Goal: Find specific page/section: Find specific page/section

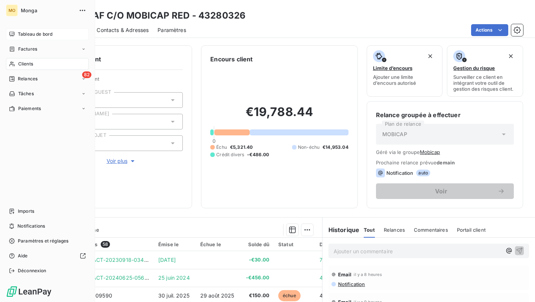
click at [29, 32] on span "Tableau de bord" at bounding box center [35, 34] width 35 height 7
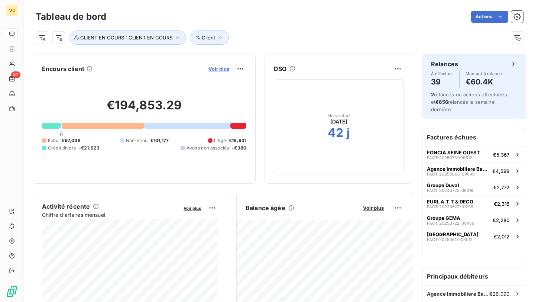
click at [211, 70] on span "Voir plus" at bounding box center [219, 69] width 21 height 6
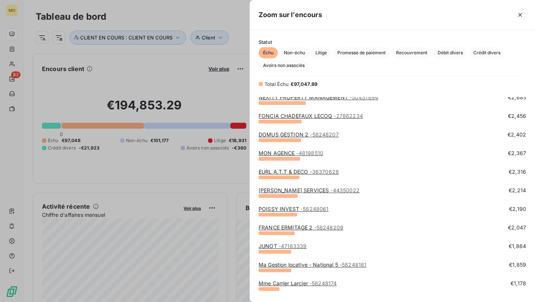
scroll to position [192, 0]
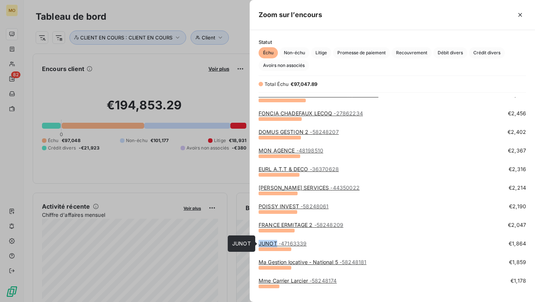
click at [269, 241] on link "JUNOT - 47163339" at bounding box center [283, 243] width 48 height 6
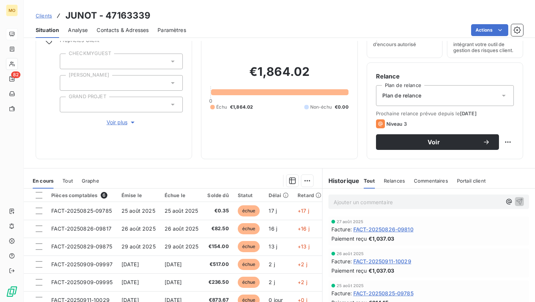
scroll to position [91, 0]
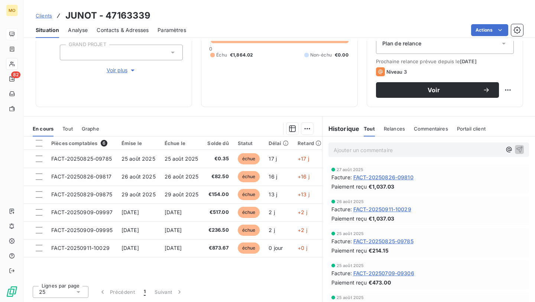
click at [46, 16] on span "Clients" at bounding box center [44, 16] width 16 height 6
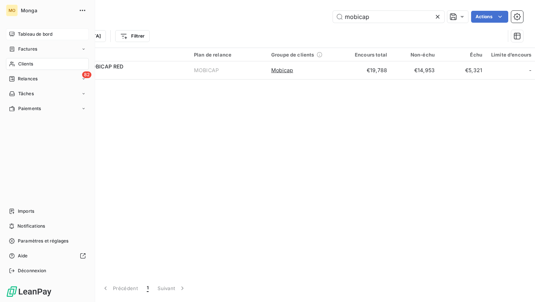
click at [10, 32] on icon at bounding box center [12, 34] width 6 height 6
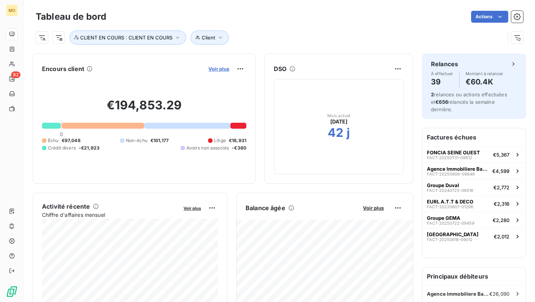
click at [228, 67] on span "Voir plus" at bounding box center [219, 69] width 21 height 6
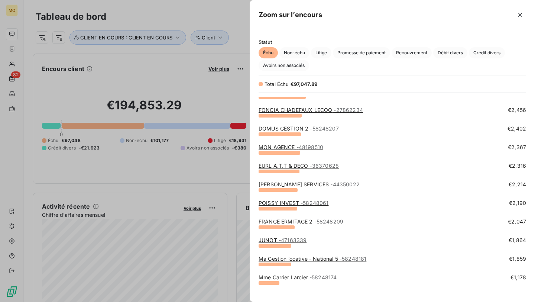
scroll to position [197, 0]
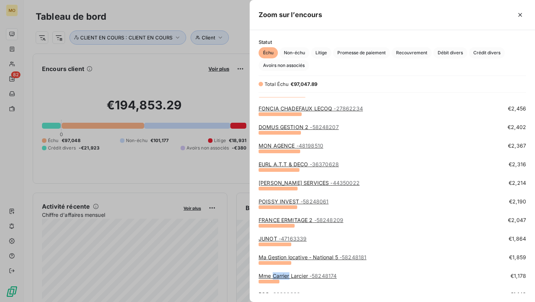
click at [263, 274] on link "Mme Carrier Larcier - 58248174" at bounding box center [298, 276] width 78 height 6
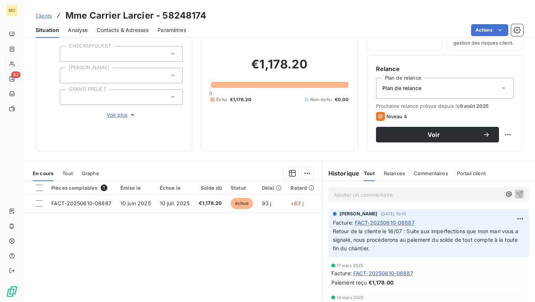
scroll to position [47, 0]
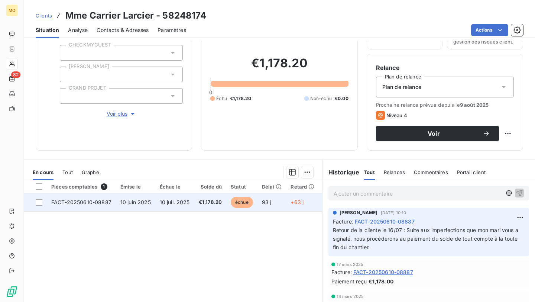
click at [174, 203] on span "10 juil. 2025" at bounding box center [175, 202] width 30 height 6
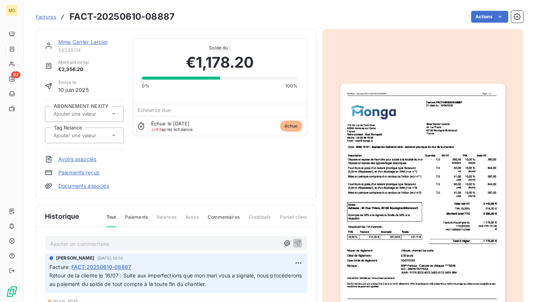
click at [366, 146] on img "button" at bounding box center [423, 200] width 165 height 233
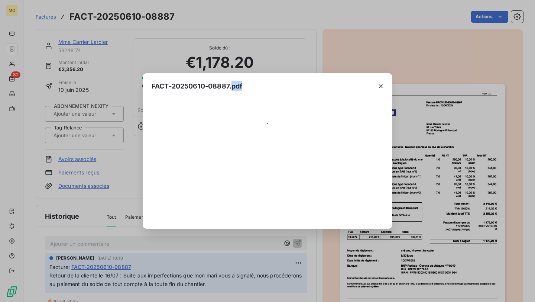
click at [366, 146] on div at bounding box center [268, 164] width 232 height 112
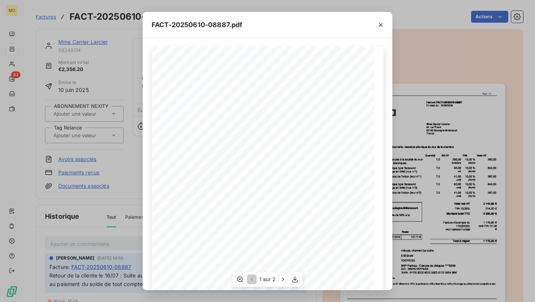
click at [185, 133] on span "MNG 12151 - Assistance Opérationnelle - Isolation phonique du mur de la chambre" at bounding box center [243, 131] width 132 height 3
drag, startPoint x: 183, startPoint y: 132, endPoint x: 193, endPoint y: 132, distance: 10.4
click at [193, 132] on span "MNG 12151 - Assistance Opérationnelle - Isolation phonique du mur de la chambre" at bounding box center [243, 131] width 132 height 3
copy span "G 1215"
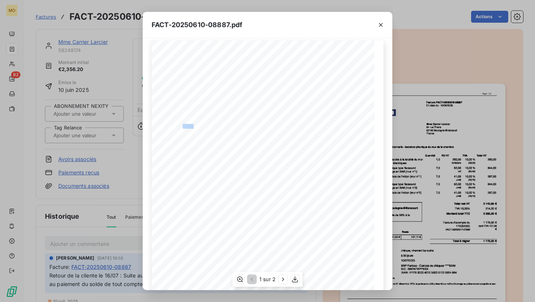
scroll to position [8, 0]
